Goal: Information Seeking & Learning: Learn about a topic

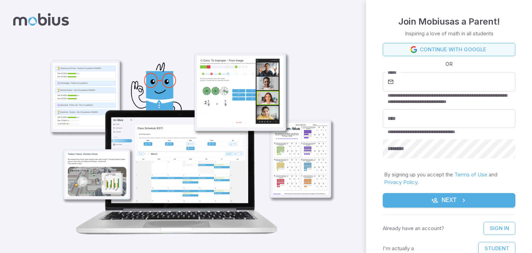
click at [423, 50] on link "Continue with Google" at bounding box center [449, 49] width 133 height 13
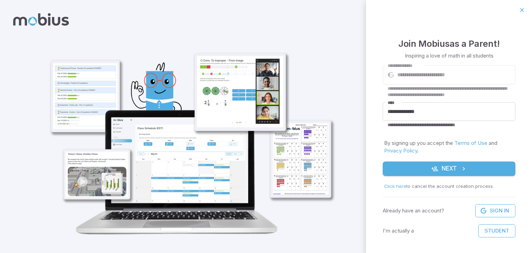
click at [462, 167] on icon "submit" at bounding box center [464, 168] width 7 height 7
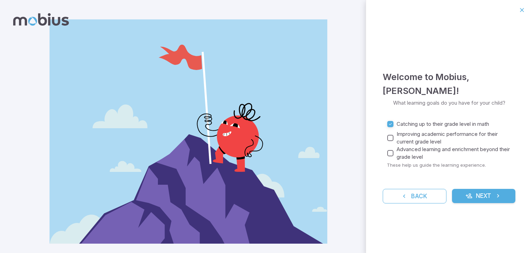
click at [470, 195] on icon "submit" at bounding box center [469, 195] width 7 height 7
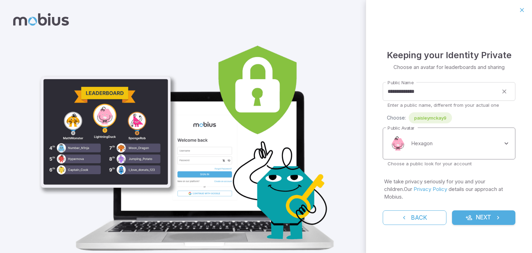
click at [457, 155] on body "**********" at bounding box center [266, 139] width 532 height 279
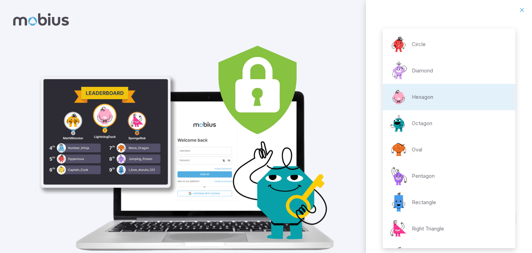
click at [523, 10] on div at bounding box center [266, 126] width 532 height 253
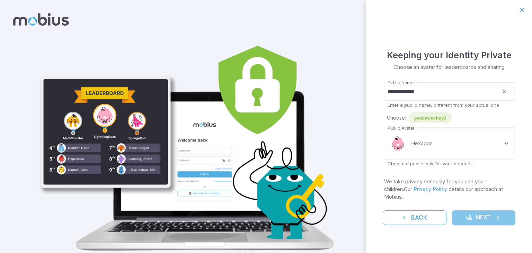
click at [467, 214] on icon "submit" at bounding box center [469, 217] width 7 height 7
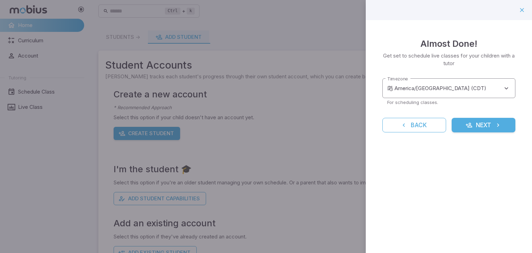
click at [428, 86] on body "**********" at bounding box center [266, 137] width 532 height 275
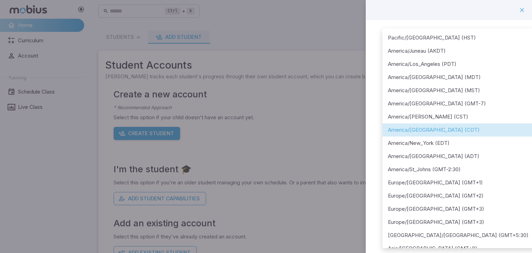
click at [416, 12] on div at bounding box center [266, 126] width 532 height 253
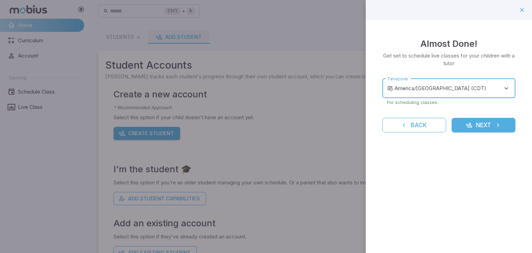
click at [450, 85] on body "**********" at bounding box center [266, 137] width 532 height 275
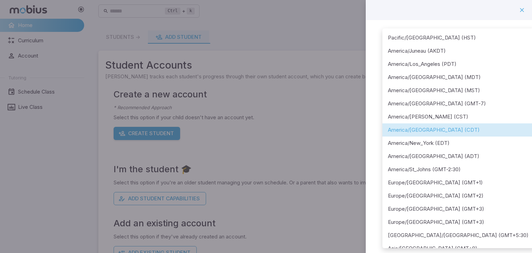
click at [524, 10] on div at bounding box center [266, 126] width 532 height 253
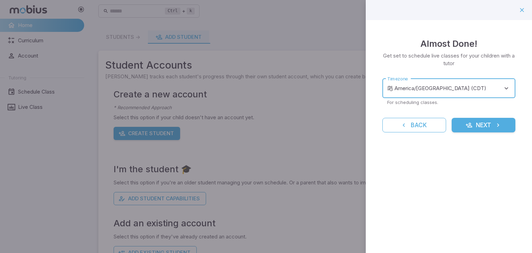
click at [488, 122] on button "Next" at bounding box center [484, 125] width 64 height 15
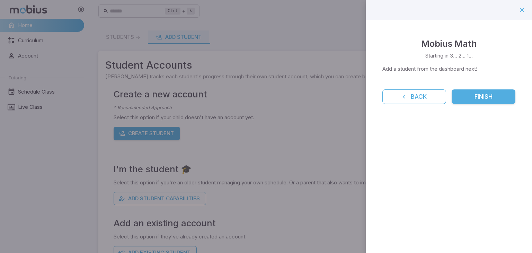
click at [485, 106] on div "Mobius Math Starting in 3... 2... 1... Add a student from the dashboard next! B…" at bounding box center [449, 70] width 166 height 101
click at [478, 100] on button "Finish" at bounding box center [484, 96] width 64 height 15
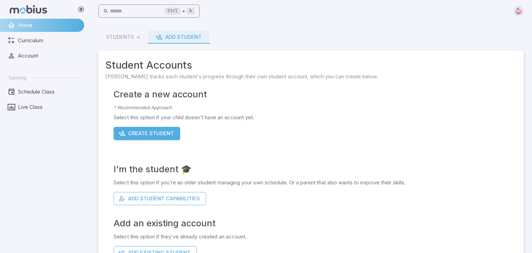
click at [130, 15] on input "text" at bounding box center [137, 12] width 55 height 14
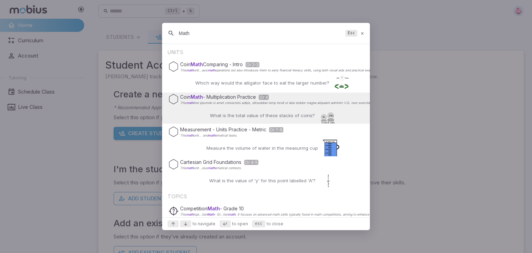
type input "Math"
click at [178, 111] on div "Coin Math - Multiplication Practice Gr 4 This math What is the total value of t…" at bounding box center [266, 108] width 208 height 31
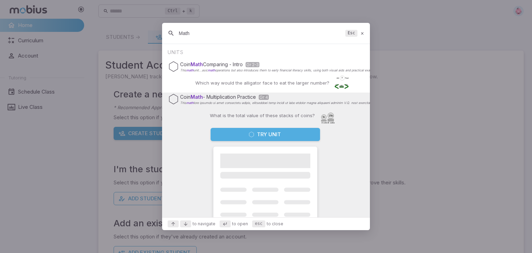
click at [278, 135] on button "Try Unit" at bounding box center [266, 134] width 110 height 13
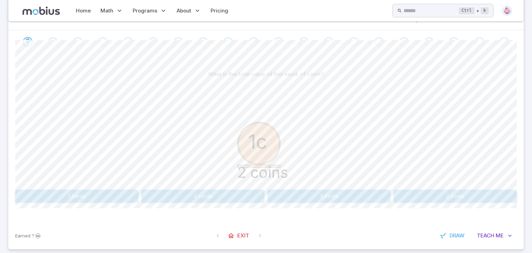
scroll to position [133, 0]
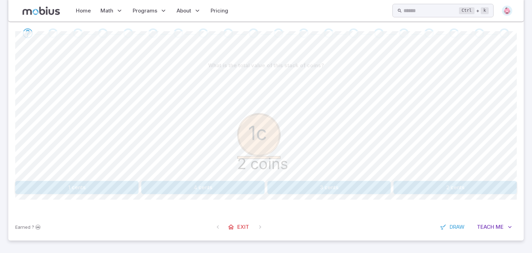
click at [284, 188] on button "3 cents" at bounding box center [329, 187] width 123 height 13
click at [96, 186] on button "3 cents" at bounding box center [76, 187] width 123 height 13
click at [86, 191] on button "10 cents" at bounding box center [55, 187] width 81 height 13
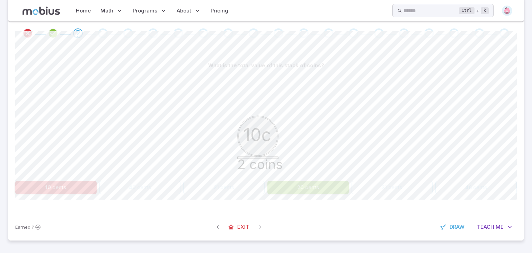
click at [304, 192] on button "20 cents" at bounding box center [308, 187] width 81 height 13
click at [302, 190] on button "20 cents" at bounding box center [308, 187] width 81 height 13
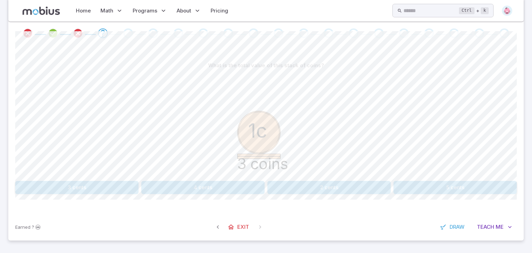
click at [101, 187] on button "3 cents" at bounding box center [76, 187] width 123 height 13
click at [442, 189] on button "10 cents" at bounding box center [455, 187] width 123 height 13
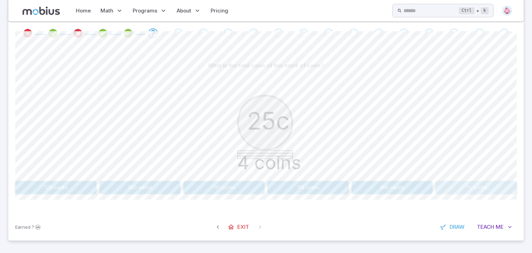
click at [499, 188] on button "75 cents" at bounding box center [476, 187] width 81 height 13
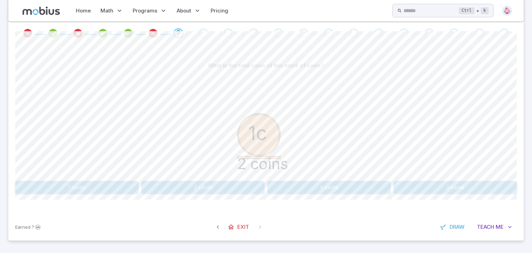
click at [240, 186] on button "2 cents" at bounding box center [202, 187] width 123 height 13
click at [389, 194] on div "What is the total value of this stack of coins? 5c 4 coins 30 cents 50 cents 20…" at bounding box center [266, 129] width 502 height 168
click at [375, 190] on button "35 cents" at bounding box center [392, 187] width 81 height 13
click at [207, 187] on button "3 cents" at bounding box center [202, 187] width 123 height 13
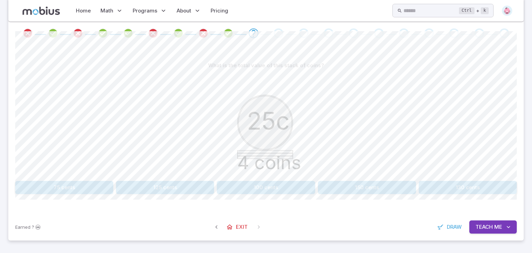
click at [477, 230] on span "Teach" at bounding box center [484, 227] width 17 height 8
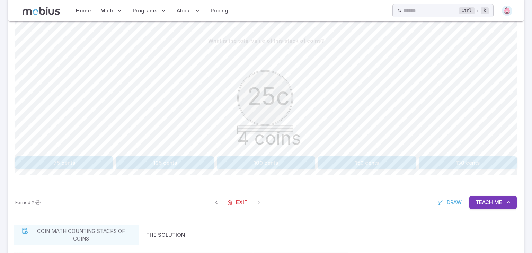
scroll to position [155, 0]
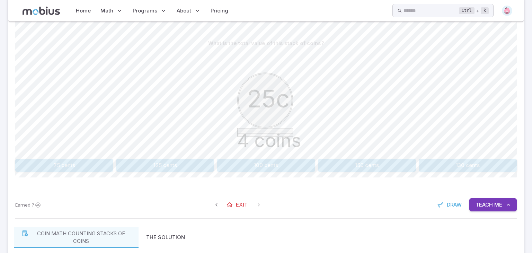
click at [89, 166] on button "75 cents" at bounding box center [64, 165] width 98 height 13
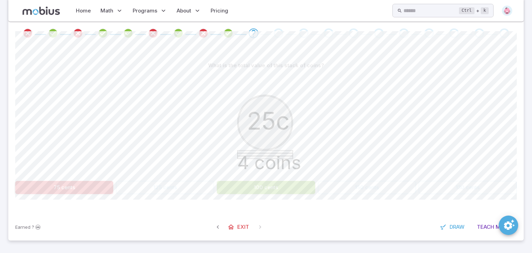
scroll to position [133, 0]
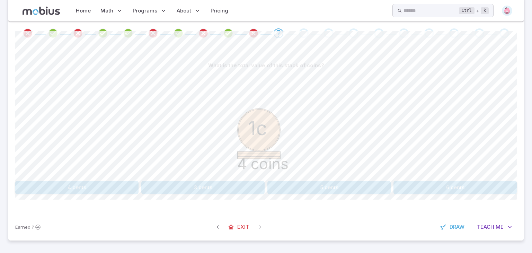
click at [319, 180] on div "What is the total value of this stack of coins? 1c 4 coins 4 cents 3 cents 5 ce…" at bounding box center [266, 126] width 502 height 135
click at [318, 187] on button "5 cents" at bounding box center [329, 187] width 123 height 13
click at [221, 185] on button "3 cents" at bounding box center [223, 187] width 81 height 13
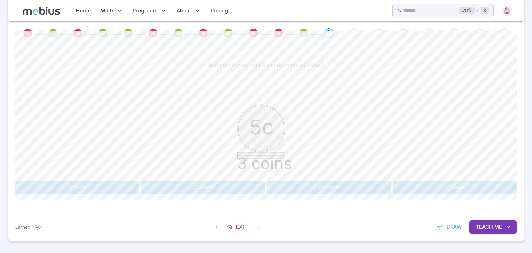
click at [300, 193] on button "20 cents" at bounding box center [329, 187] width 123 height 13
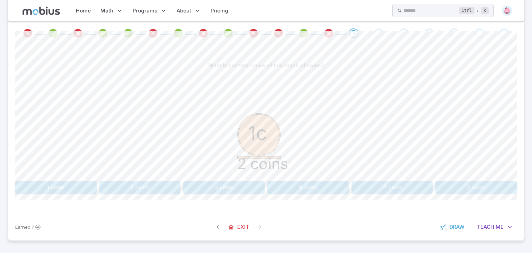
click at [149, 188] on button "2 cents" at bounding box center [139, 187] width 81 height 13
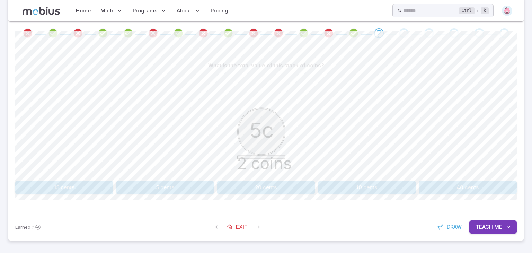
click at [182, 177] on div "5c 2 coins" at bounding box center [266, 125] width 502 height 106
click at [184, 183] on button "5 cents" at bounding box center [165, 187] width 98 height 13
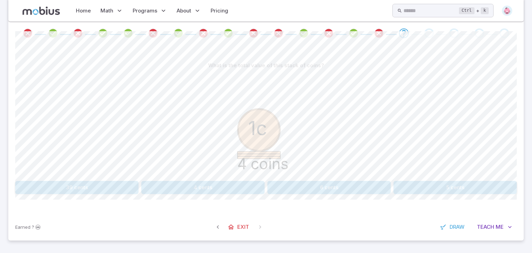
click at [324, 187] on button "6 cents" at bounding box center [329, 187] width 123 height 13
click at [166, 181] on button "33 cents" at bounding box center [165, 187] width 98 height 13
click at [186, 191] on button "3 cents" at bounding box center [165, 187] width 98 height 13
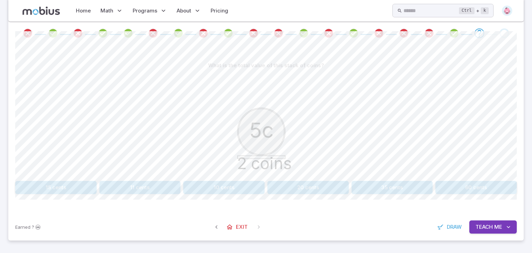
click at [230, 186] on button "10 cents" at bounding box center [223, 187] width 81 height 13
click at [70, 191] on button "51 cents" at bounding box center [55, 187] width 81 height 13
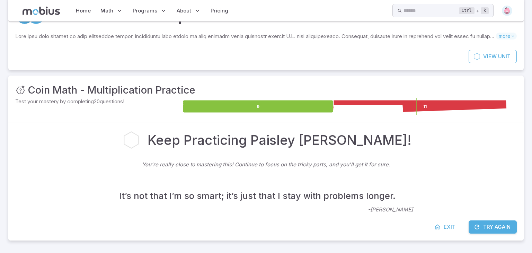
scroll to position [32, 0]
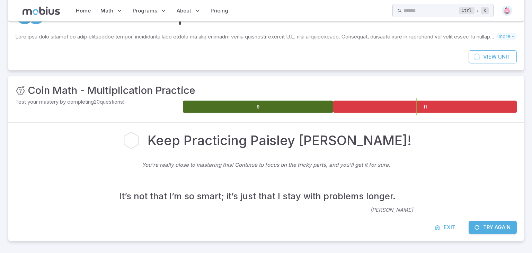
click at [288, 106] on icon at bounding box center [258, 107] width 150 height 12
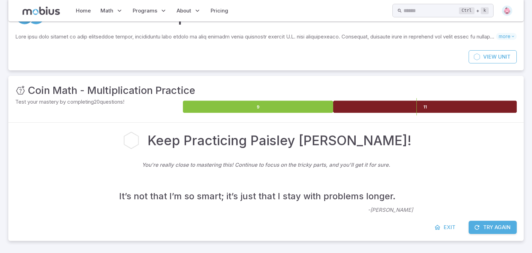
click at [381, 109] on icon at bounding box center [425, 107] width 184 height 12
click at [483, 227] on button "Try Again" at bounding box center [493, 227] width 48 height 13
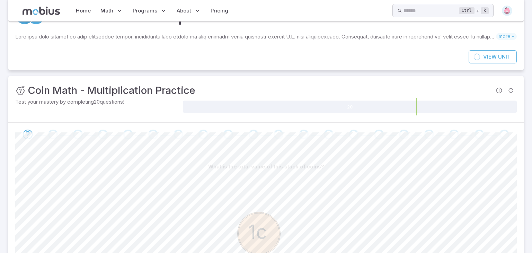
scroll to position [133, 0]
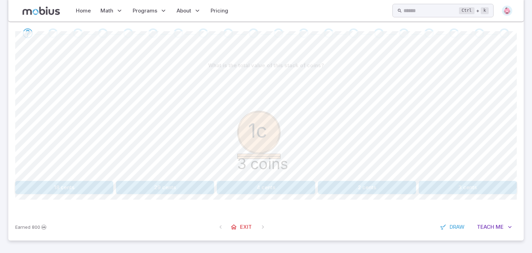
click at [455, 191] on button "3 cents" at bounding box center [468, 187] width 98 height 13
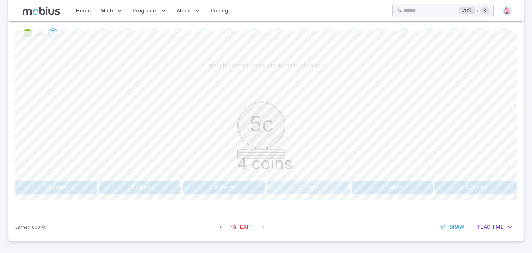
click at [324, 182] on button "20 cents" at bounding box center [308, 187] width 81 height 13
click at [89, 184] on button "50 cents" at bounding box center [64, 187] width 98 height 13
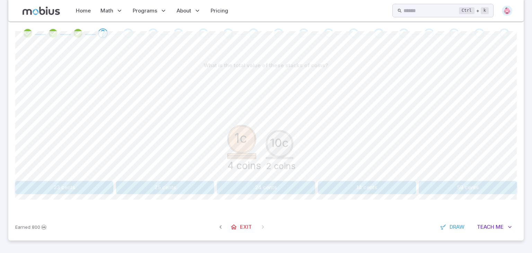
click at [284, 186] on button "24 cents" at bounding box center [266, 187] width 98 height 13
click at [167, 188] on button "60 cents" at bounding box center [165, 187] width 98 height 13
click at [126, 36] on icon "Review your answer" at bounding box center [128, 33] width 10 height 10
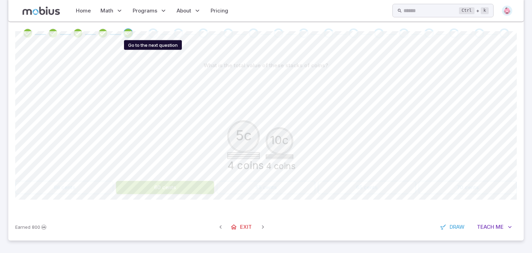
click at [156, 34] on div "Go to the next question" at bounding box center [153, 33] width 10 height 10
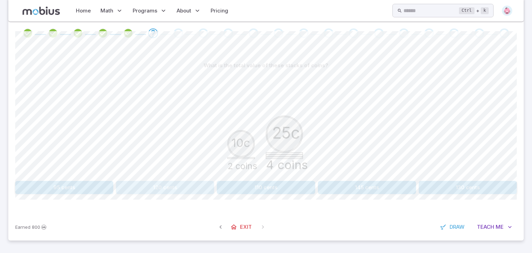
click at [171, 192] on button "120 cents" at bounding box center [165, 187] width 98 height 13
click at [53, 185] on button "90 cents" at bounding box center [55, 187] width 81 height 13
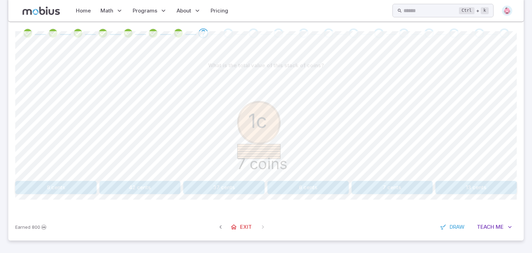
click at [172, 31] on span at bounding box center [177, 33] width 19 height 10
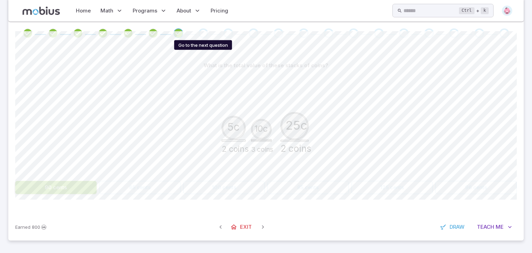
click at [202, 30] on div "Go to the next question" at bounding box center [204, 33] width 10 height 10
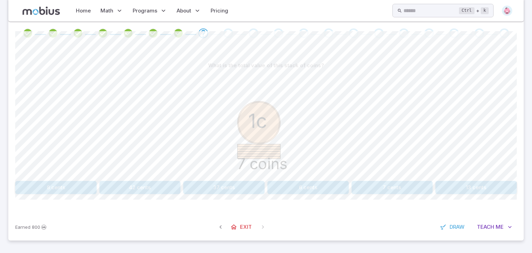
click at [369, 185] on button "7 cents" at bounding box center [392, 187] width 81 height 13
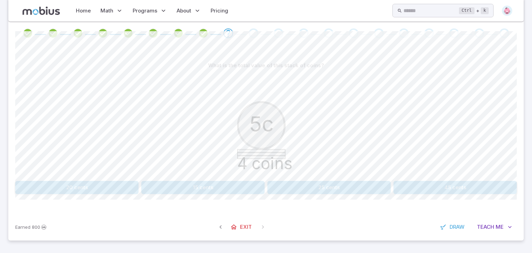
click at [333, 189] on button "25 cents" at bounding box center [329, 187] width 123 height 13
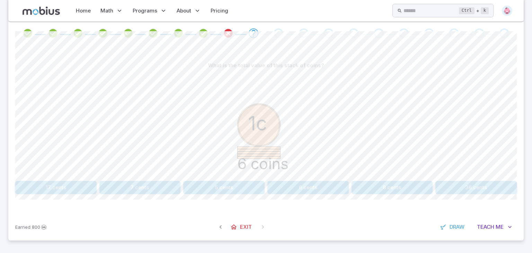
click at [203, 32] on icon "Review your answer" at bounding box center [203, 33] width 10 height 10
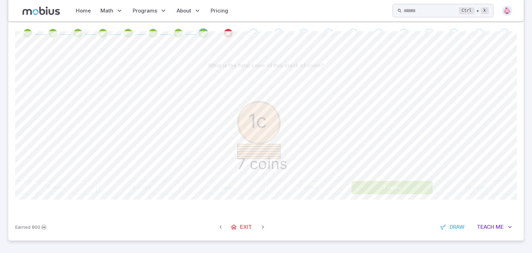
click at [246, 35] on span at bounding box center [253, 33] width 19 height 10
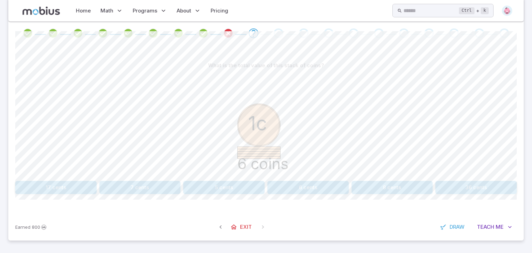
click at [282, 37] on span at bounding box center [279, 33] width 10 height 10
click at [278, 33] on div "Go to the next question" at bounding box center [279, 33] width 10 height 10
click at [297, 186] on button "6 cents" at bounding box center [308, 187] width 81 height 13
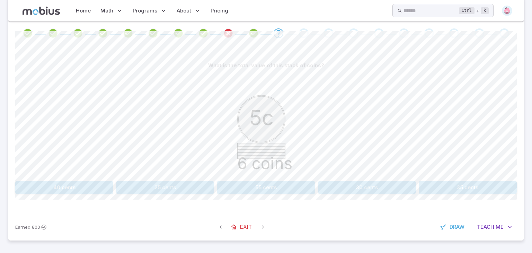
click at [380, 183] on button "30 cents" at bounding box center [367, 187] width 98 height 13
click at [132, 191] on button "175 cents" at bounding box center [139, 187] width 81 height 13
click at [310, 33] on span at bounding box center [303, 33] width 19 height 10
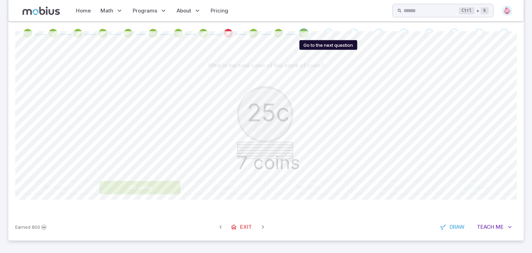
click at [324, 33] on div "Go to the next question" at bounding box center [329, 33] width 10 height 10
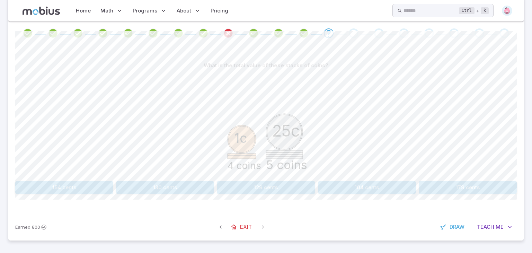
click at [348, 185] on button "104 cents" at bounding box center [367, 187] width 98 height 13
click at [427, 189] on button "35 cents" at bounding box center [468, 187] width 98 height 13
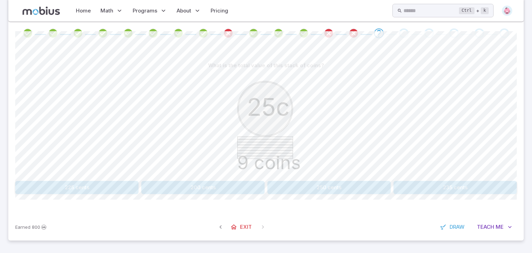
click at [308, 185] on button "250 cents" at bounding box center [329, 187] width 123 height 13
click at [188, 189] on button "50 cents" at bounding box center [165, 187] width 98 height 13
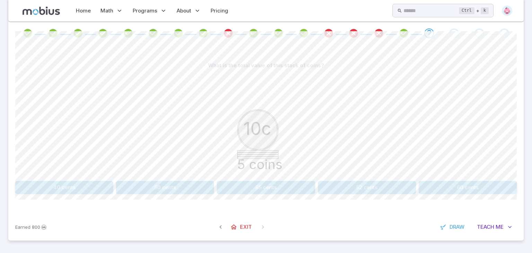
click at [181, 188] on button "50 cents" at bounding box center [165, 187] width 98 height 13
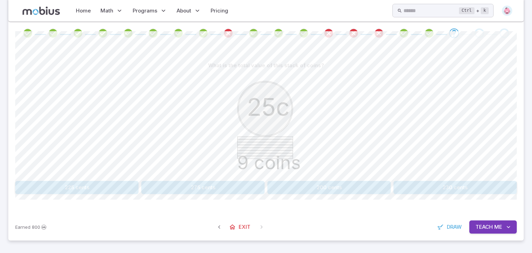
click at [121, 182] on button "225 cents" at bounding box center [76, 187] width 123 height 13
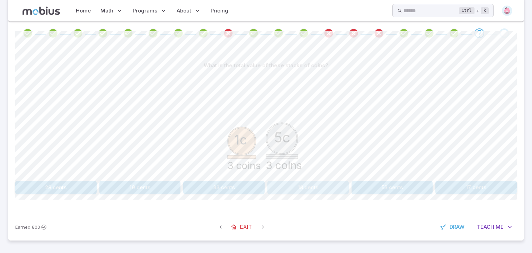
click at [294, 191] on button "18 cents" at bounding box center [308, 187] width 81 height 13
click at [328, 185] on button "37 cents" at bounding box center [308, 187] width 81 height 13
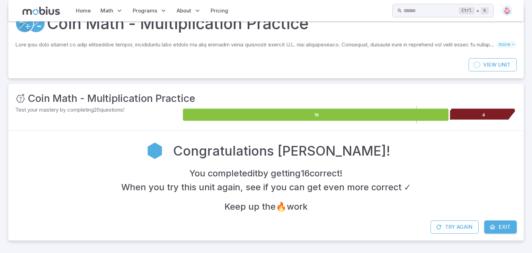
scroll to position [24, 0]
click at [503, 220] on link "Exit" at bounding box center [501, 226] width 33 height 13
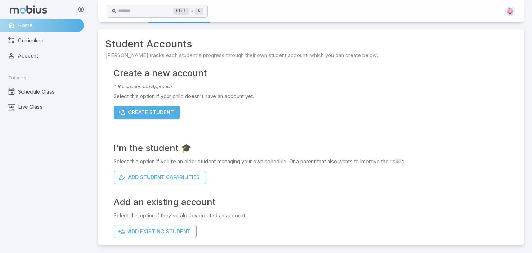
scroll to position [0, 0]
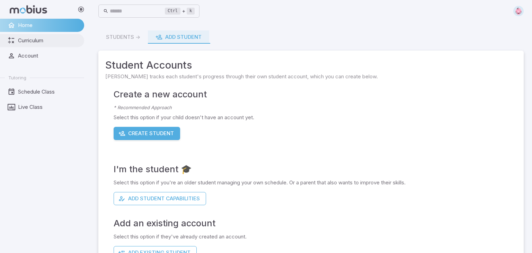
click at [36, 42] on span "Curriculum" at bounding box center [48, 41] width 61 height 8
